Goal: Ask a question

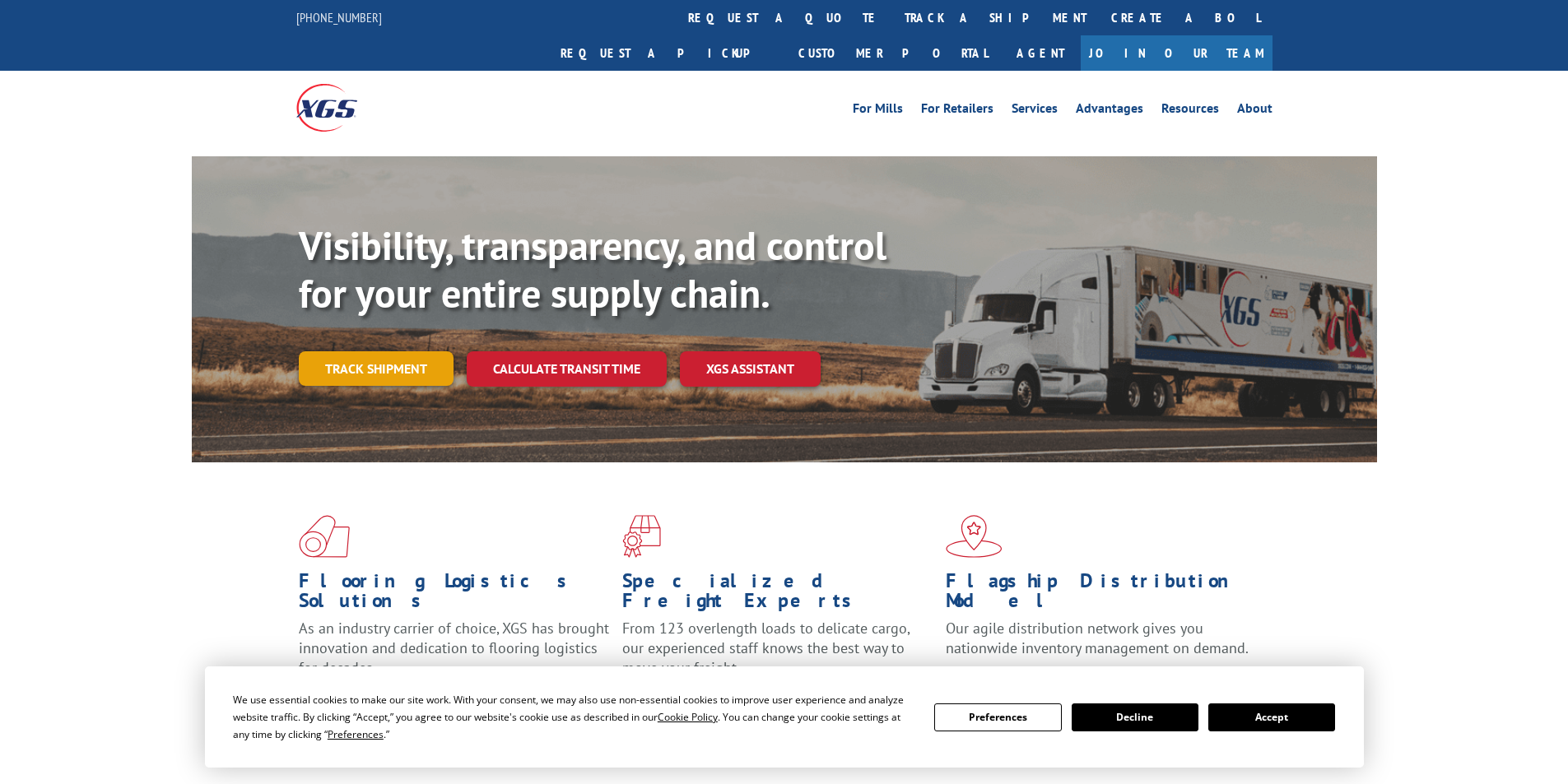
click at [375, 351] on link "Track shipment" at bounding box center [377, 368] width 155 height 35
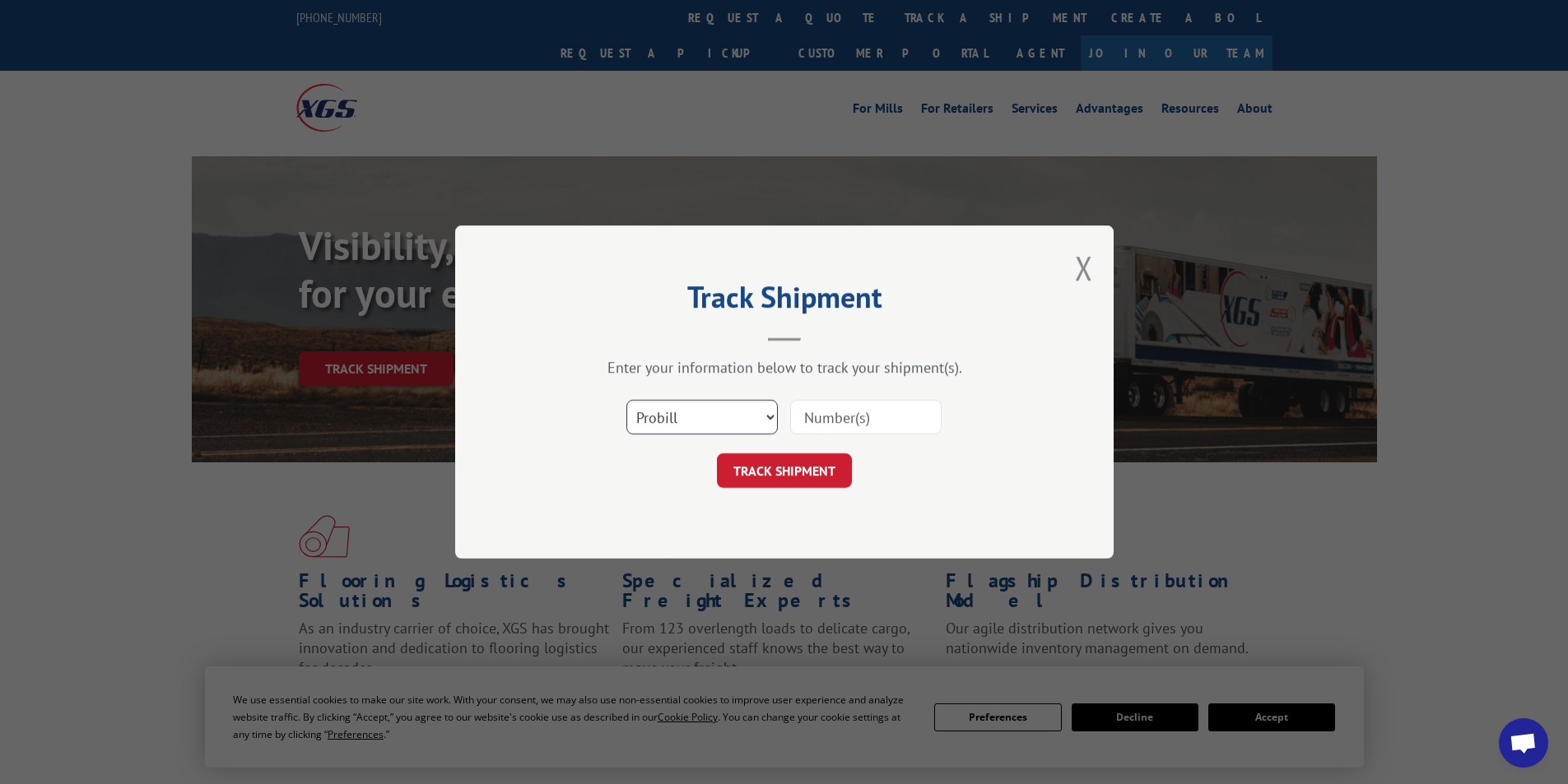
click at [692, 424] on select "Select category... Probill BOL PO" at bounding box center [702, 417] width 152 height 35
select select "bol"
click at [626, 400] on select "Select category... Probill BOL PO" at bounding box center [702, 417] width 152 height 35
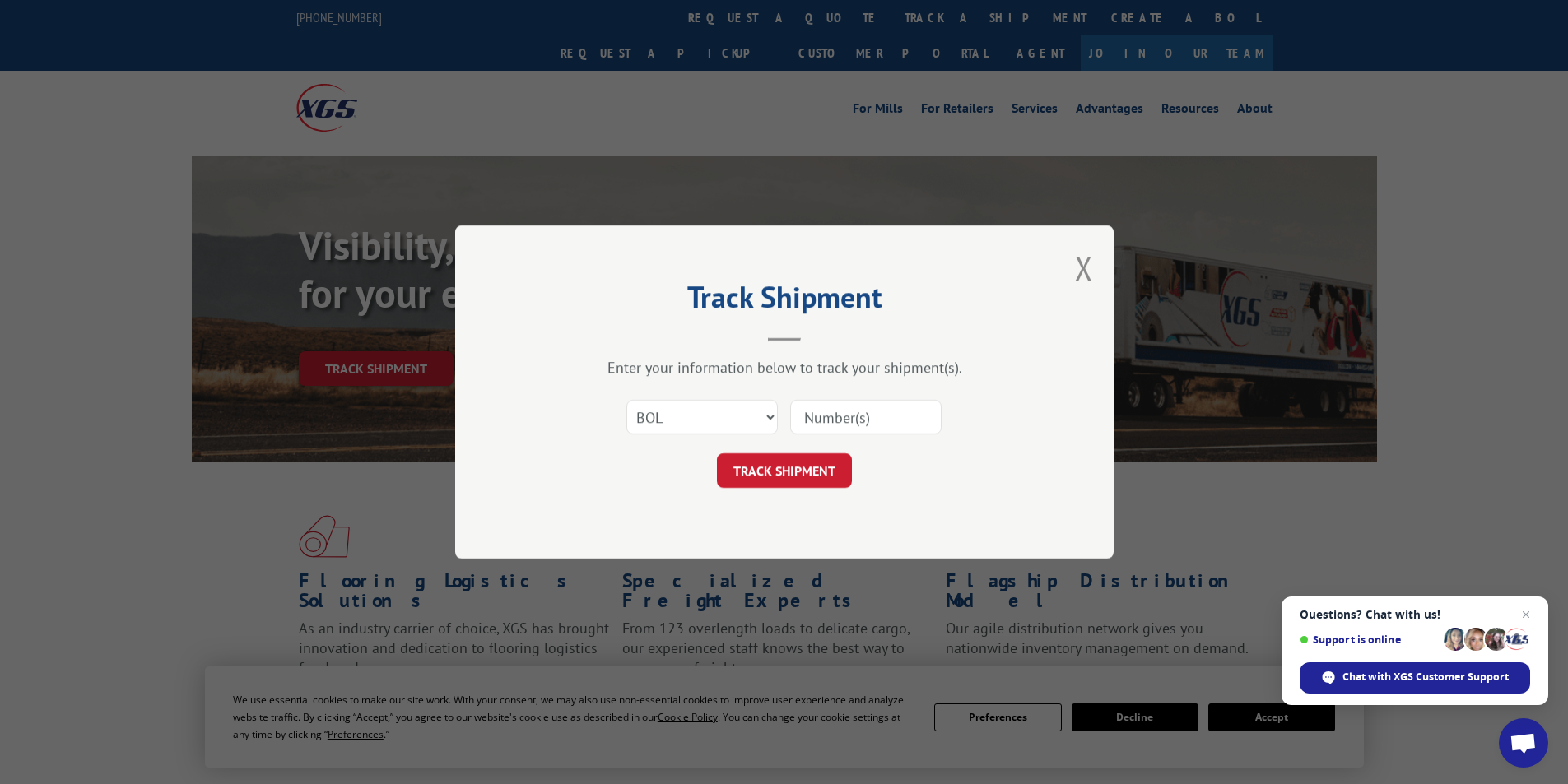
click at [835, 421] on input at bounding box center [866, 417] width 152 height 35
paste input "5144339"
type input "5144339"
click at [765, 469] on button "TRACK SHIPMENT" at bounding box center [784, 470] width 135 height 35
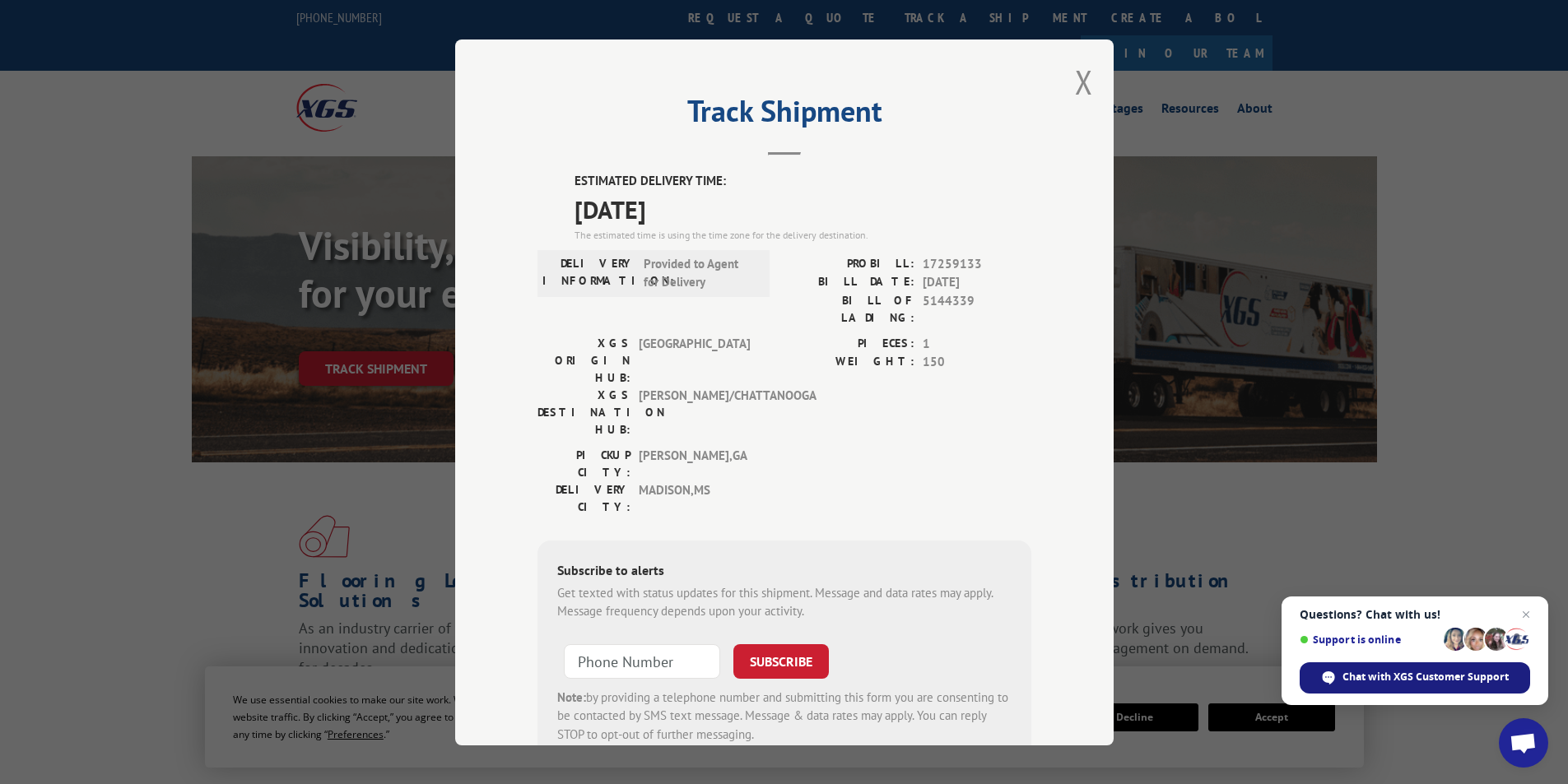
click at [1411, 674] on span "Chat with XGS Customer Support" at bounding box center [1425, 677] width 166 height 15
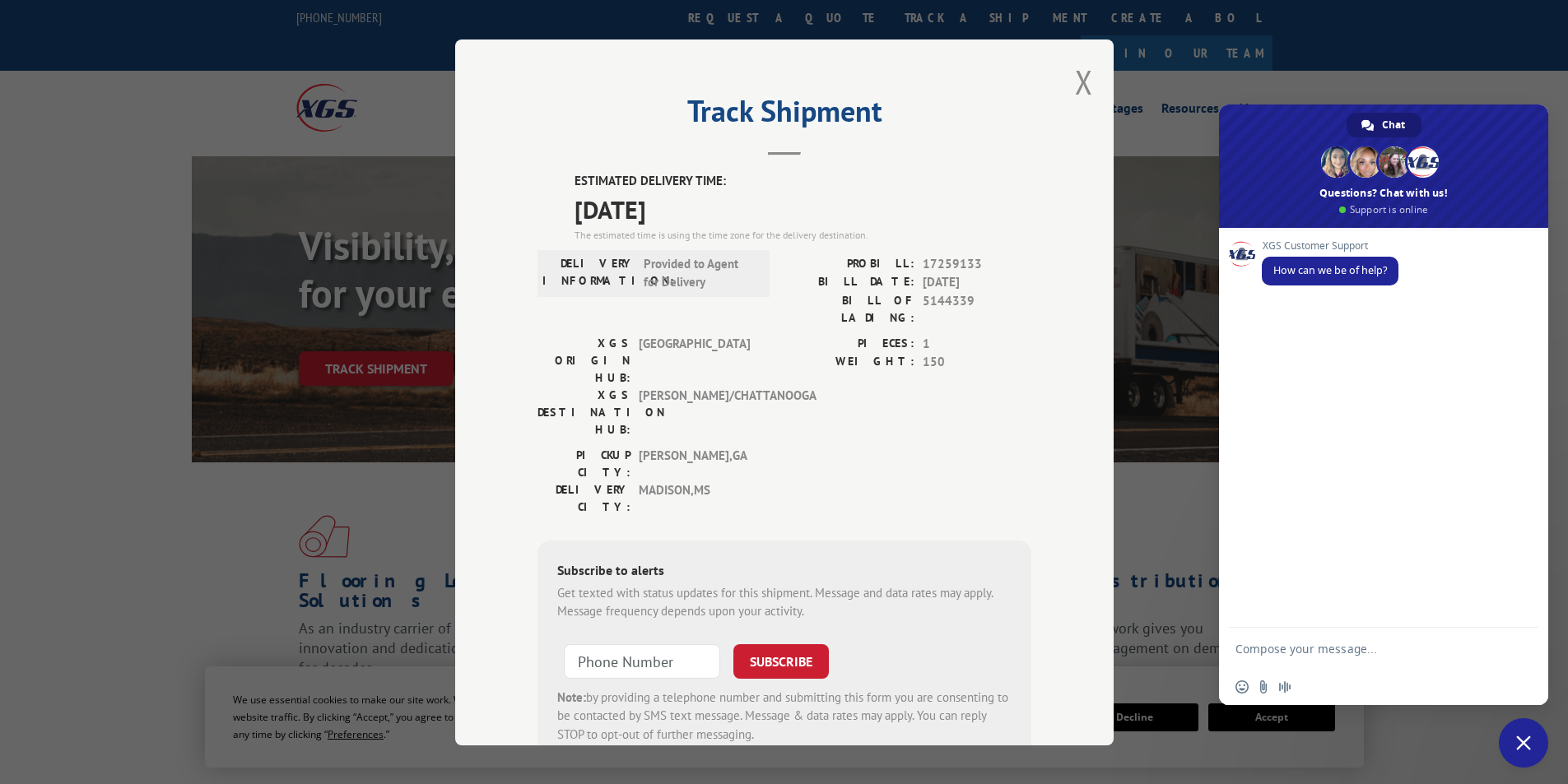
click at [1327, 651] on textarea "Compose your message..." at bounding box center [1367, 648] width 264 height 41
paste textarea "5144339"
click at [1449, 642] on textarea "Good morning has bol 5144339" at bounding box center [1367, 648] width 264 height 41
type textarea "Good morning has bol 5144339 been transferred over to [PERSON_NAME]?"
click at [1523, 632] on span "Send" at bounding box center [1519, 633] width 13 height 13
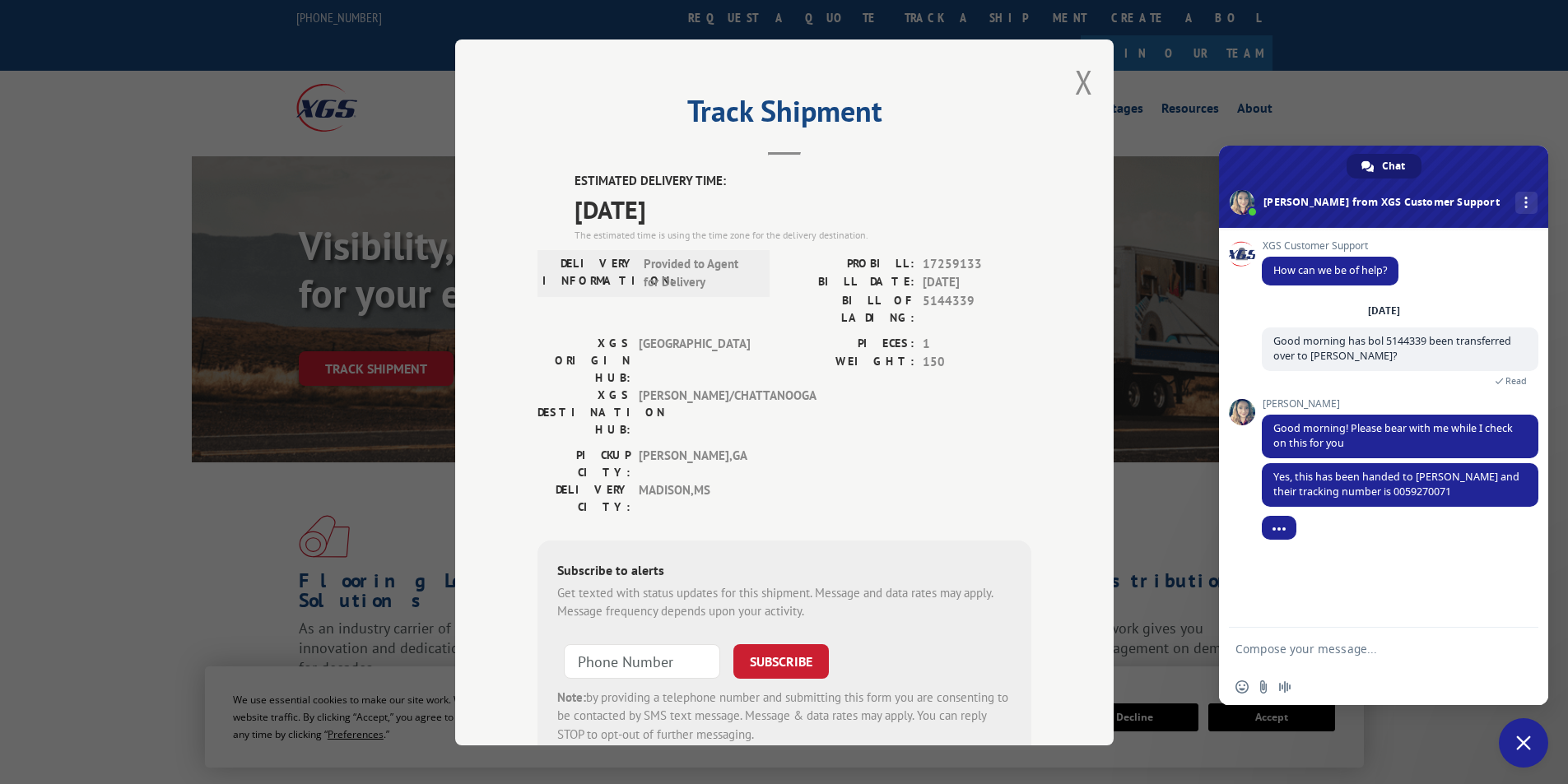
click at [1355, 651] on textarea "Compose your message..." at bounding box center [1367, 648] width 264 height 41
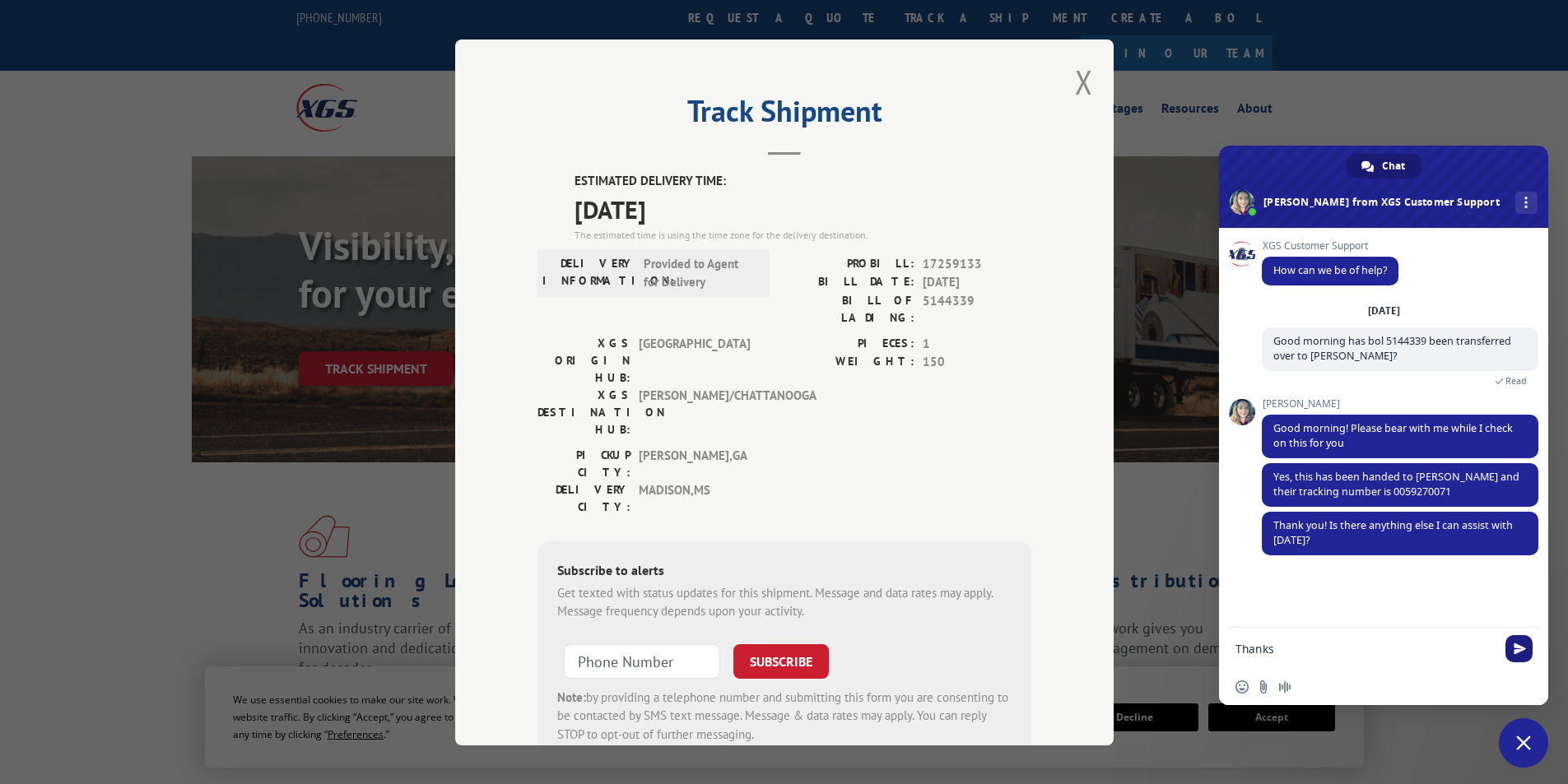
type textarea "Thanks"
click at [1509, 654] on span "Send" at bounding box center [1518, 648] width 27 height 27
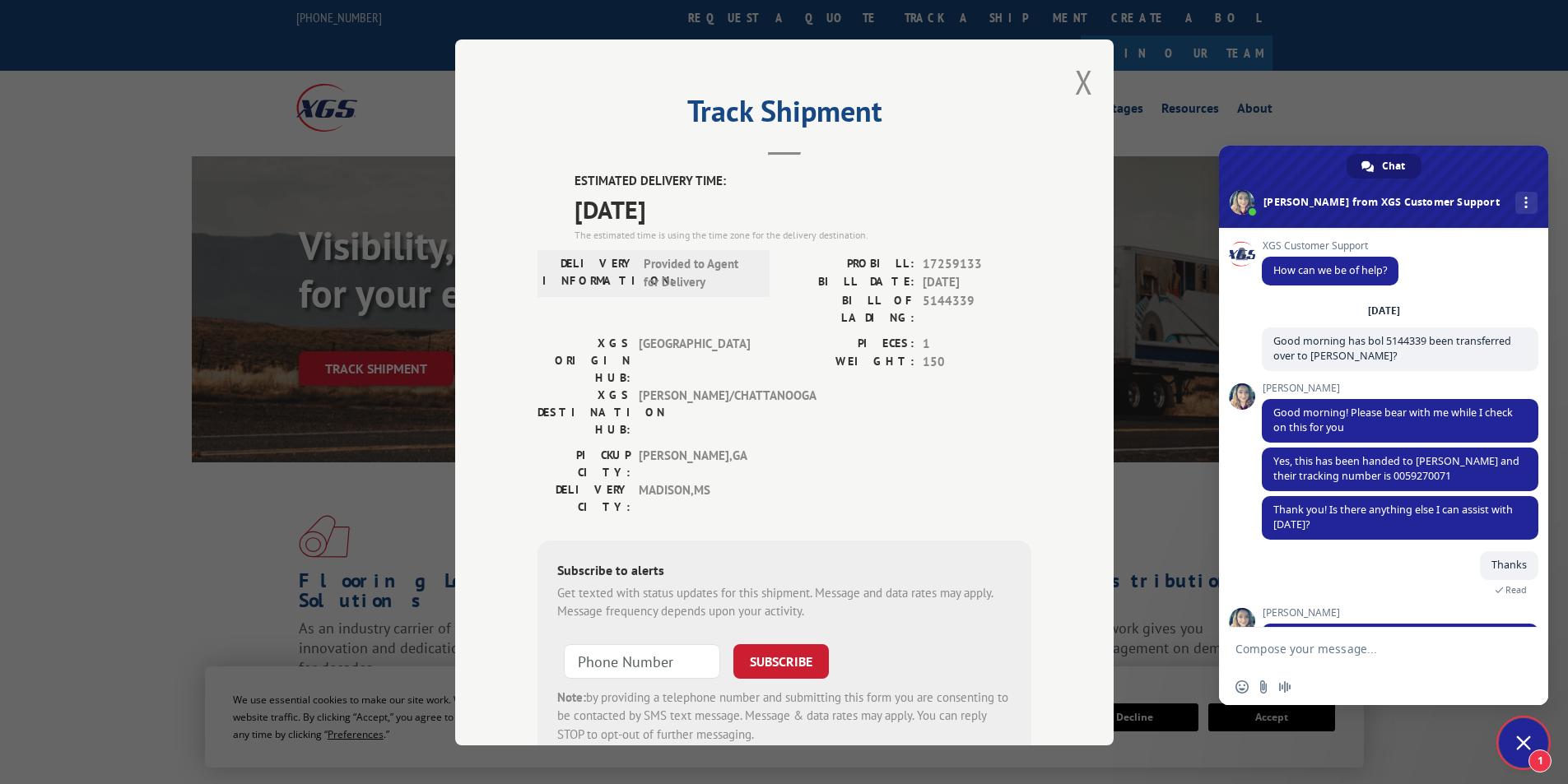
scroll to position [102, 0]
